Goal: Information Seeking & Learning: Learn about a topic

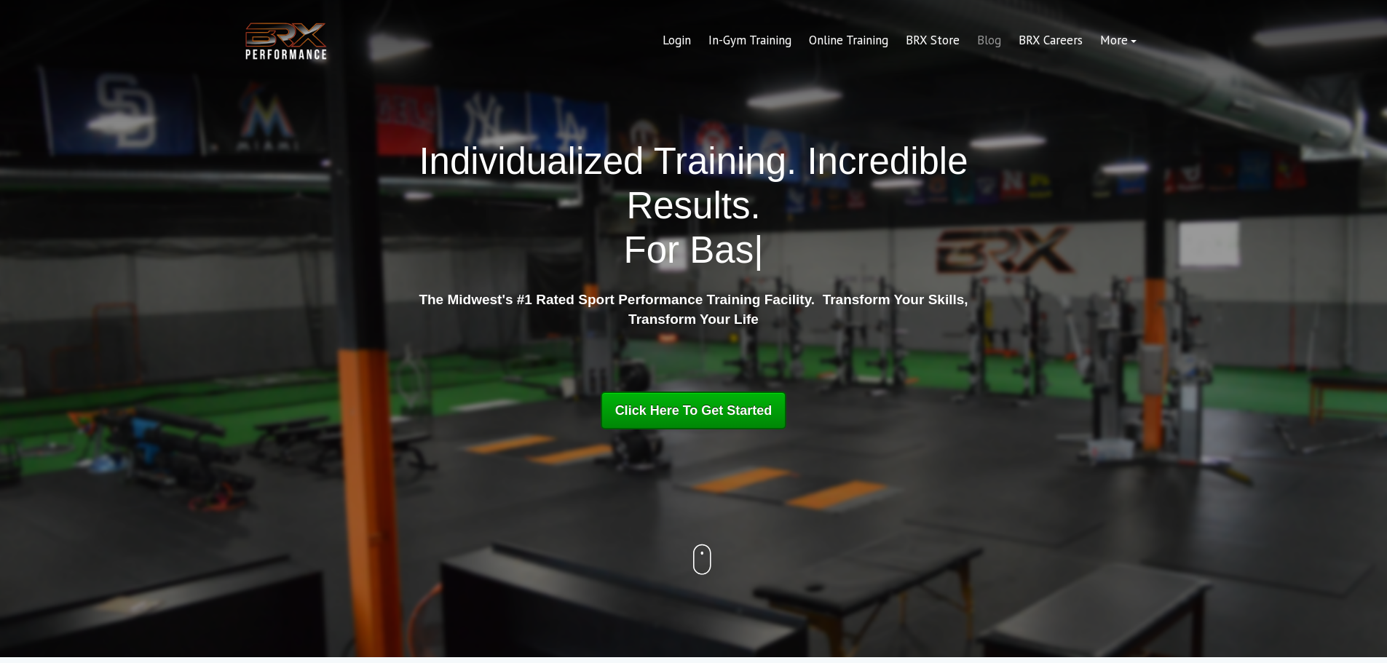
click at [990, 41] on link "Blog" at bounding box center [990, 40] width 42 height 35
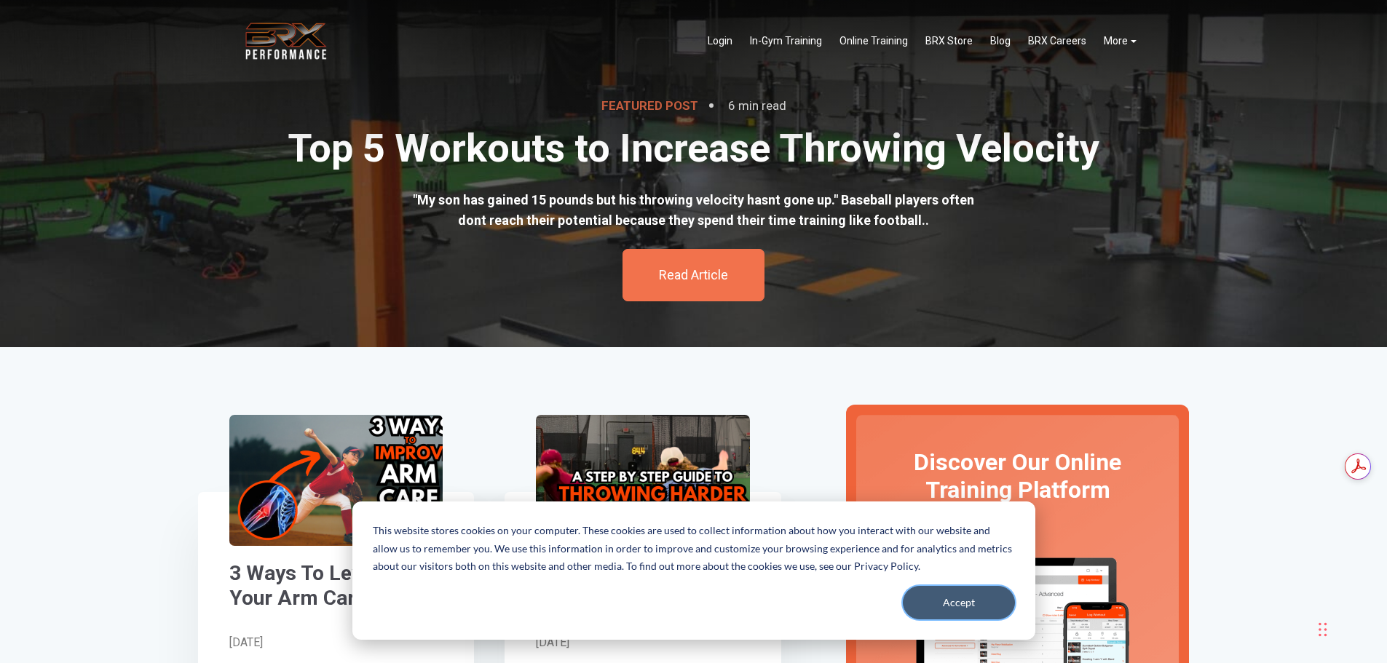
click at [977, 600] on button "Accept" at bounding box center [959, 603] width 112 height 34
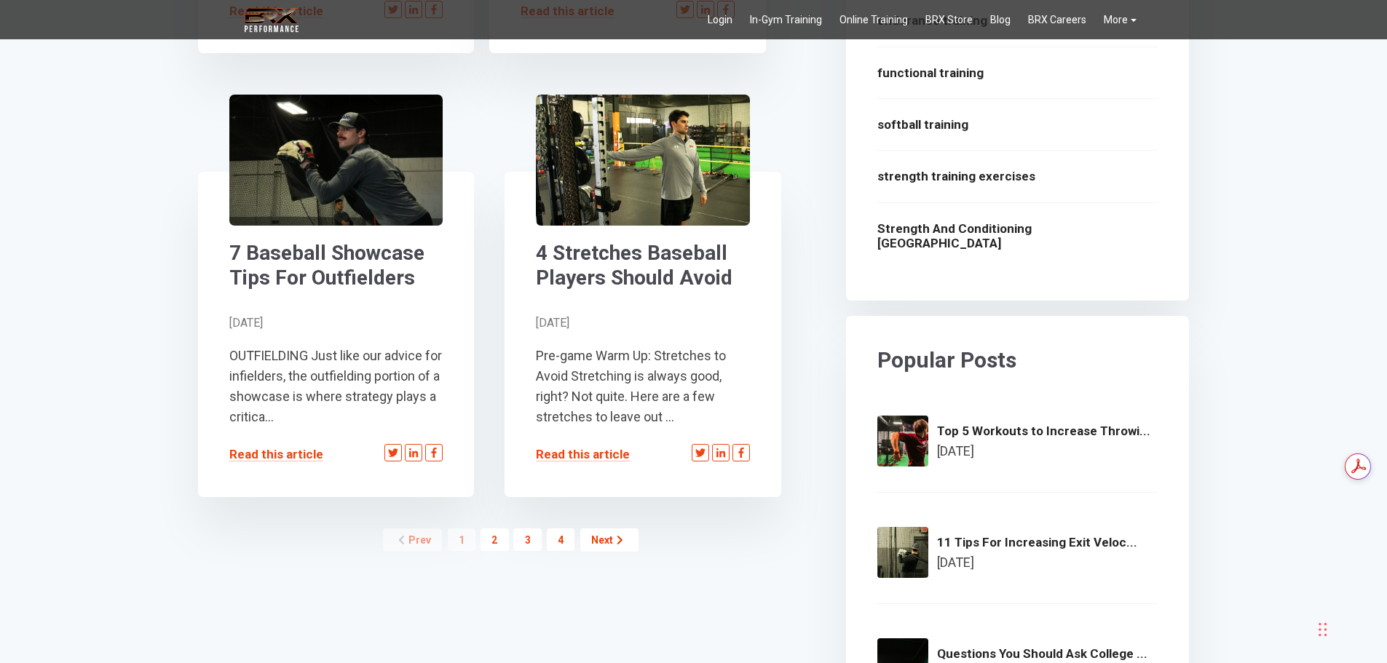
scroll to position [1675, 0]
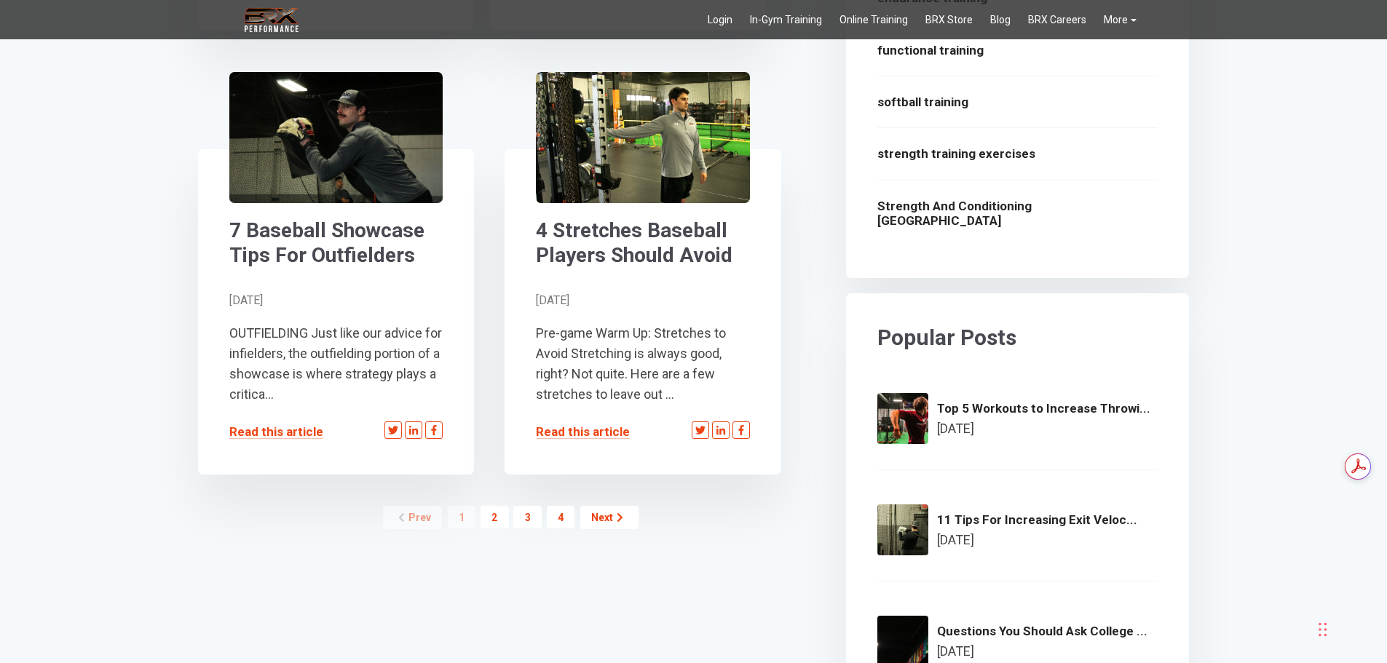
click at [495, 521] on link "2" at bounding box center [495, 517] width 28 height 23
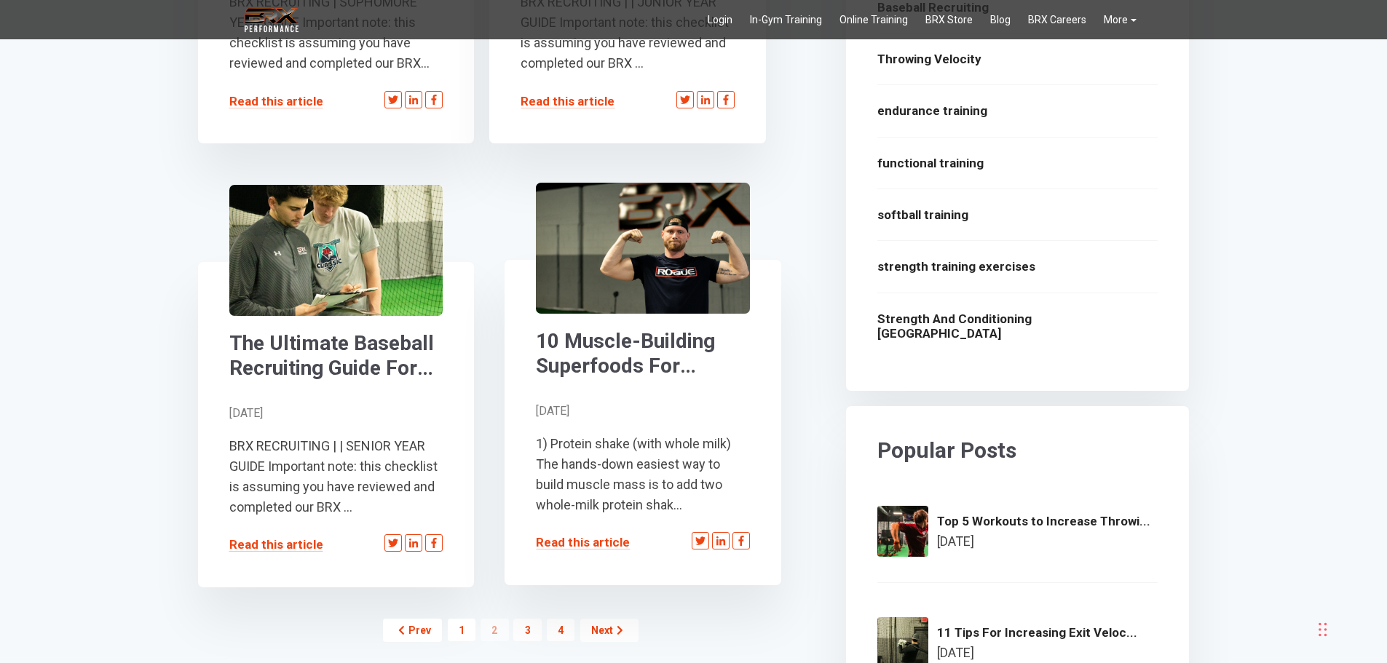
scroll to position [1529, 0]
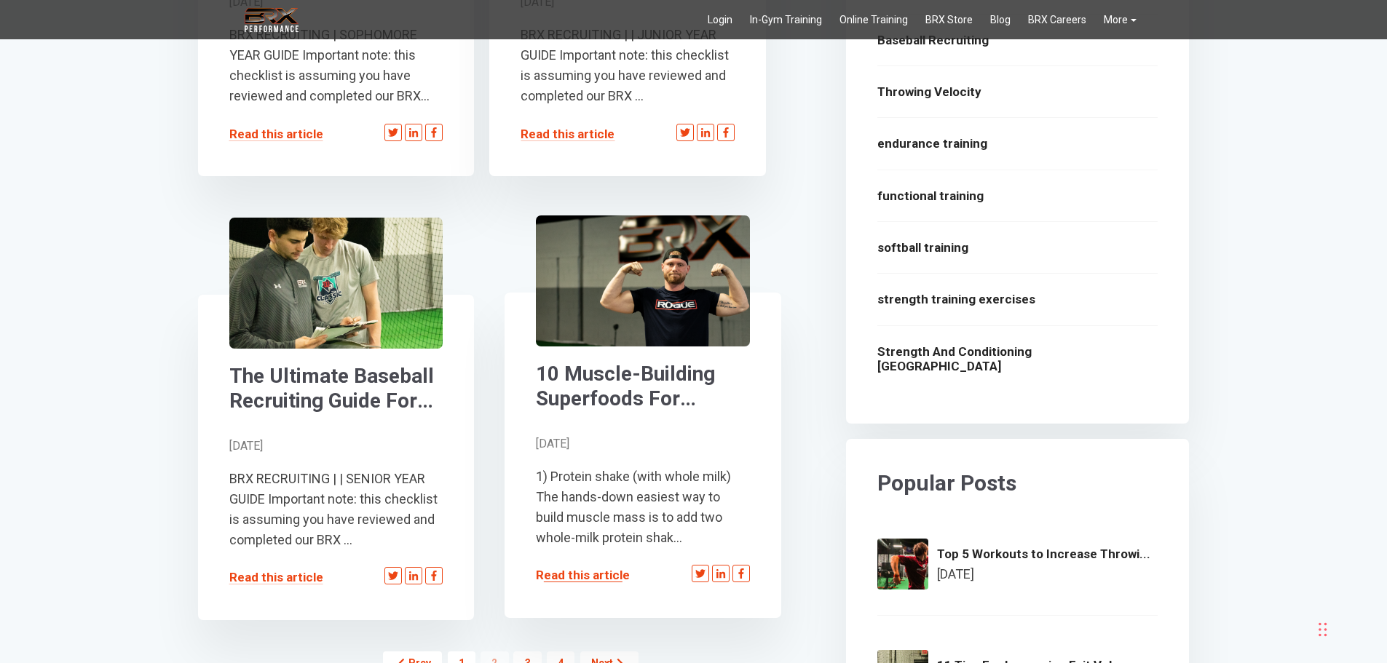
click at [581, 576] on link "Read this article" at bounding box center [583, 575] width 94 height 15
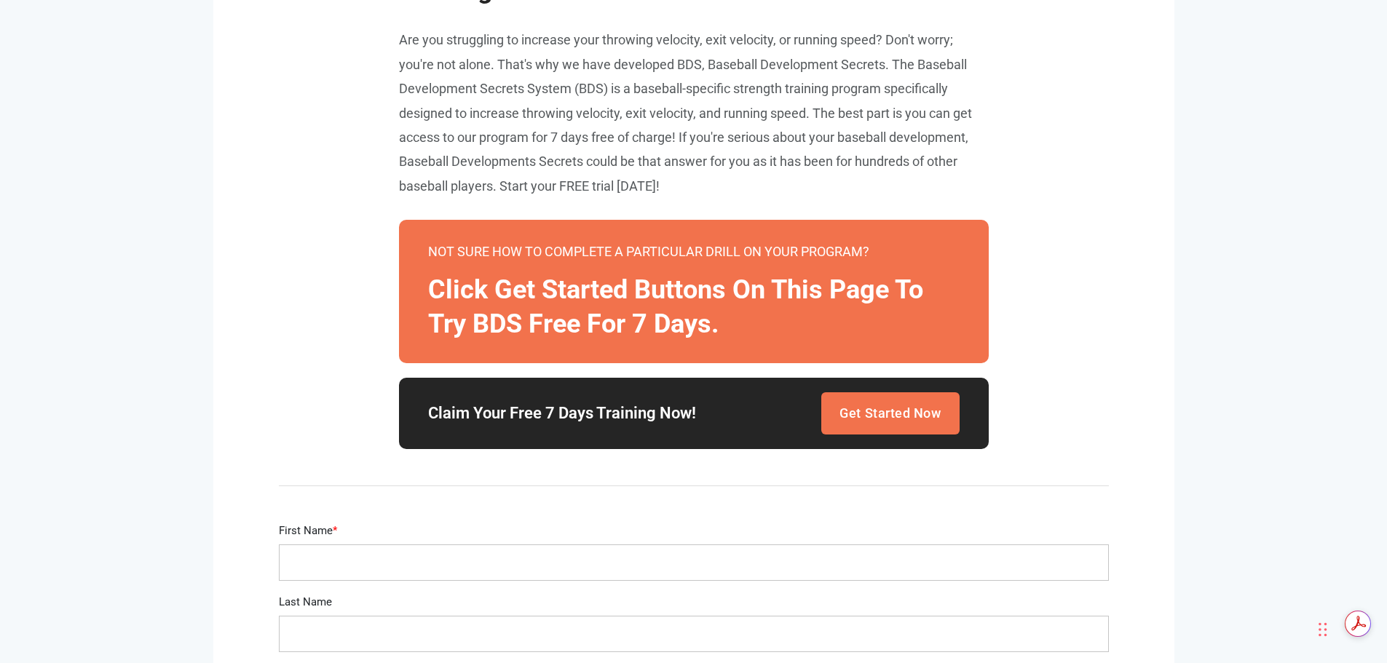
scroll to position [2622, 0]
